Goal: Find specific fact: Find specific fact

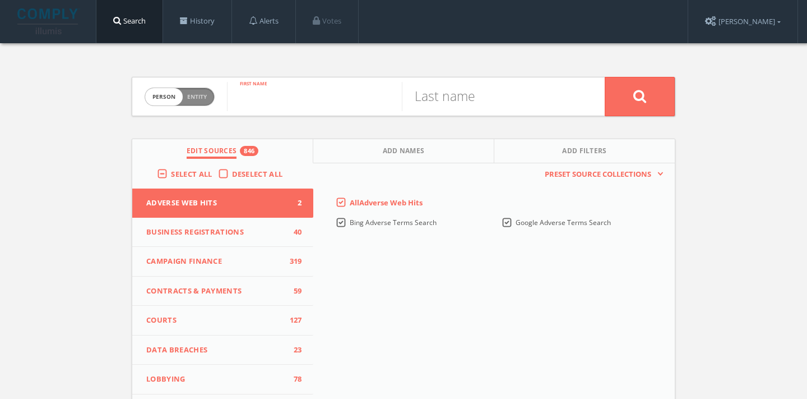
click at [389, 92] on input "text" at bounding box center [314, 96] width 175 height 29
click at [294, 105] on input "text" at bounding box center [314, 96] width 175 height 29
paste input "[PERSON_NAME]"
click at [312, 102] on input "[PERSON_NAME]" at bounding box center [314, 96] width 175 height 29
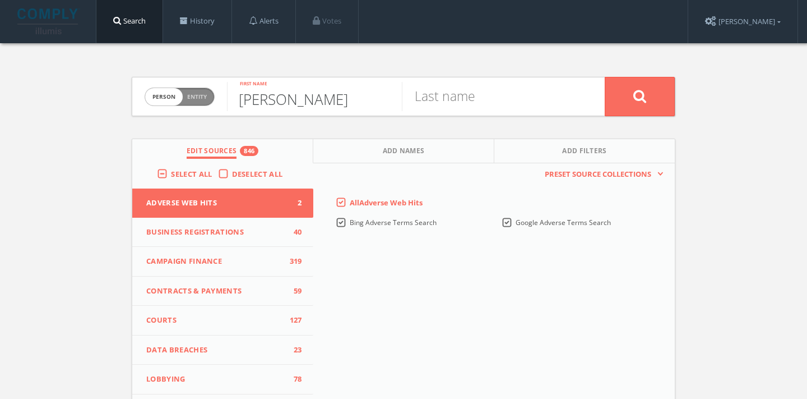
type input "[PERSON_NAME]"
click at [471, 104] on input "text" at bounding box center [489, 96] width 175 height 29
paste input "[PERSON_NAME]"
type input "[PERSON_NAME]"
click at [329, 94] on input "[PERSON_NAME]" at bounding box center [314, 96] width 175 height 29
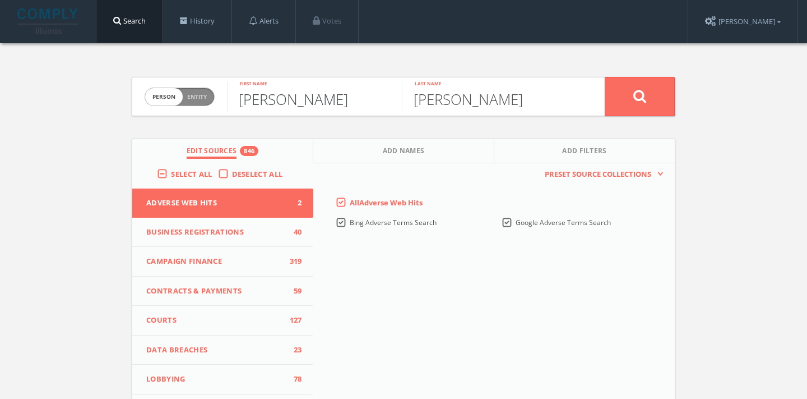
click at [329, 94] on input "[PERSON_NAME]" at bounding box center [314, 96] width 175 height 29
type input "Makayla"
click at [651, 91] on button at bounding box center [640, 96] width 70 height 39
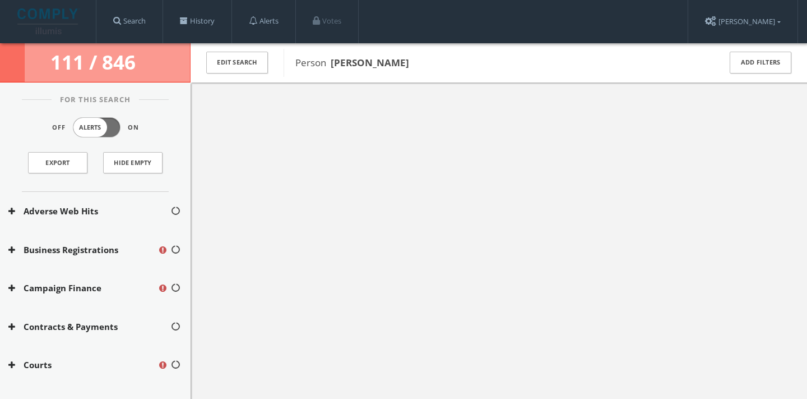
drag, startPoint x: 419, startPoint y: 66, endPoint x: 334, endPoint y: 61, distance: 84.8
click at [334, 61] on span "Person [PERSON_NAME]" at bounding box center [501, 63] width 410 height 15
copy b "[PERSON_NAME]"
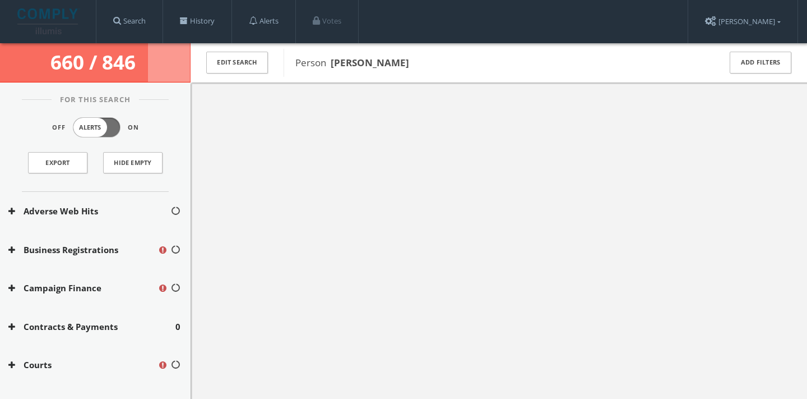
copy b "[PERSON_NAME]"
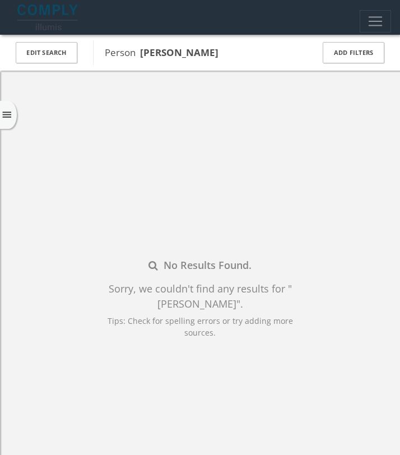
click at [7, 112] on icon "menu" at bounding box center [7, 115] width 12 height 12
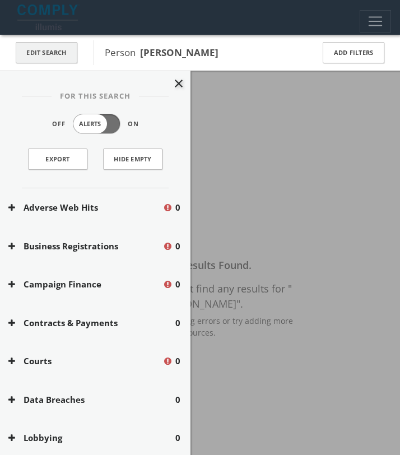
click at [68, 48] on button "Edit Search" at bounding box center [47, 53] width 62 height 22
